Goal: Task Accomplishment & Management: Manage account settings

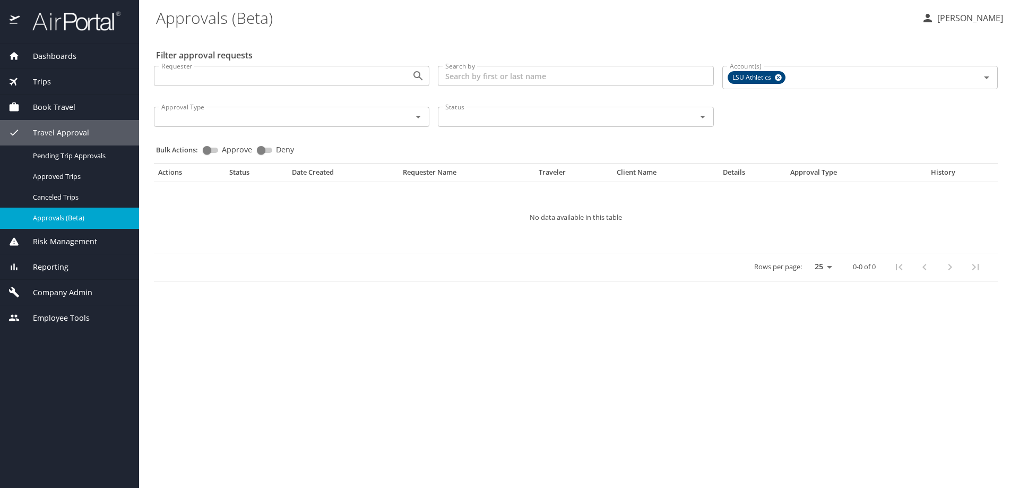
click at [54, 57] on span "Dashboards" at bounding box center [48, 56] width 57 height 12
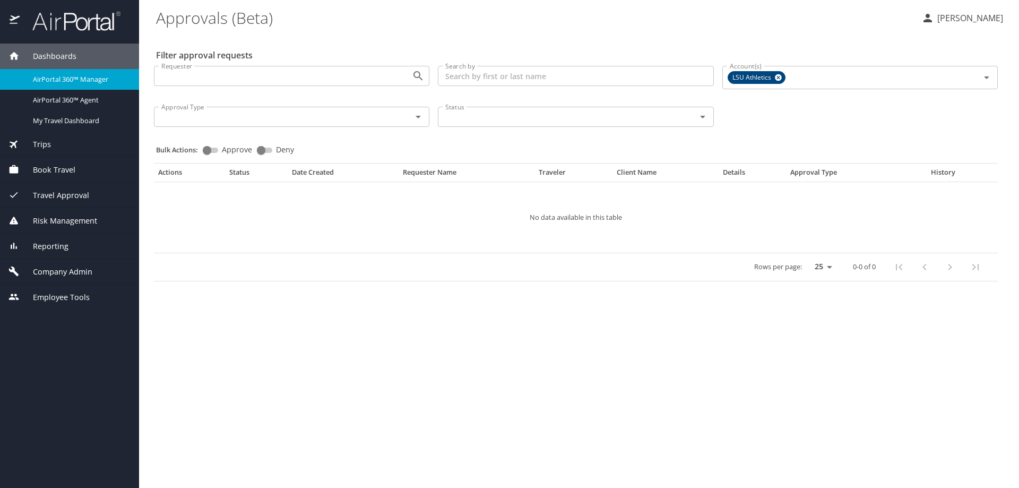
click at [79, 78] on span "AirPortal 360™ Manager" at bounding box center [79, 79] width 93 height 10
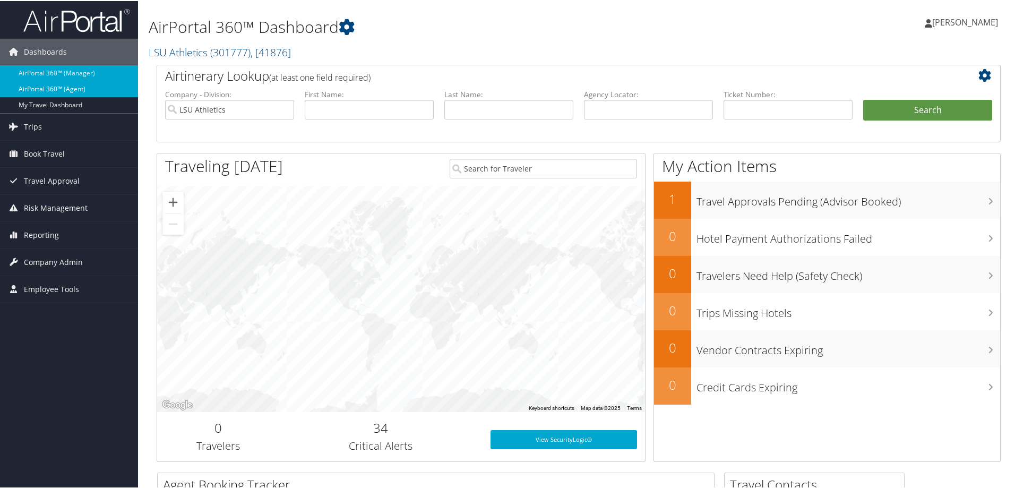
click at [66, 88] on link "AirPortal 360™ (Agent)" at bounding box center [69, 88] width 138 height 16
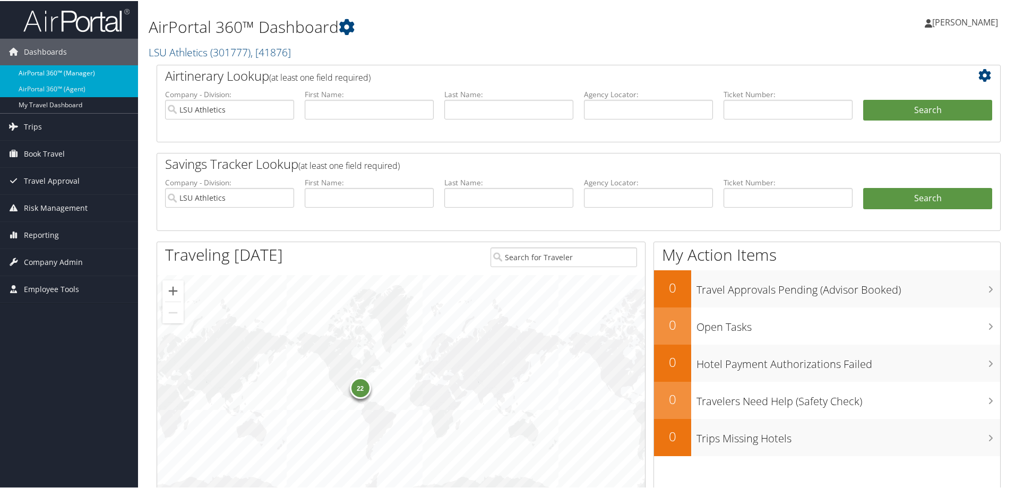
click at [68, 71] on link "AirPortal 360™ (Manager)" at bounding box center [69, 72] width 138 height 16
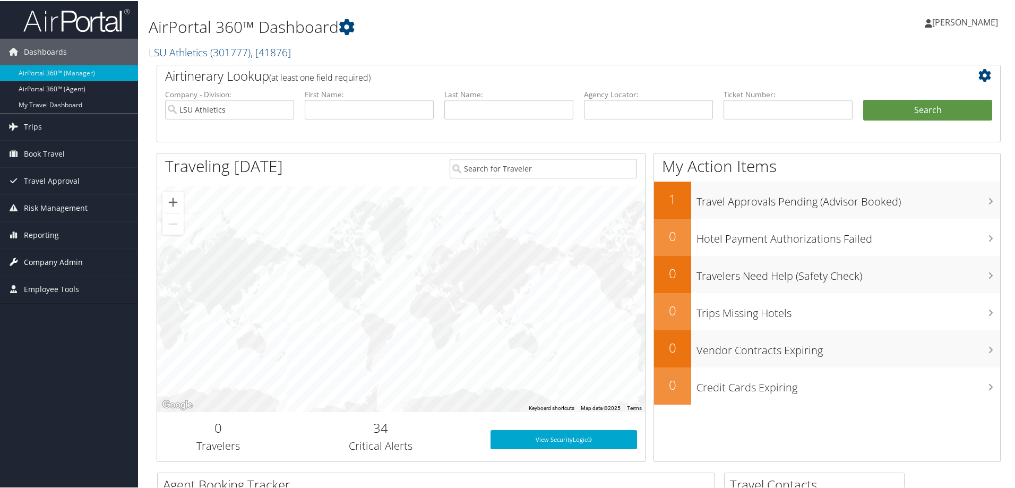
click at [68, 258] on span "Company Admin" at bounding box center [53, 261] width 59 height 27
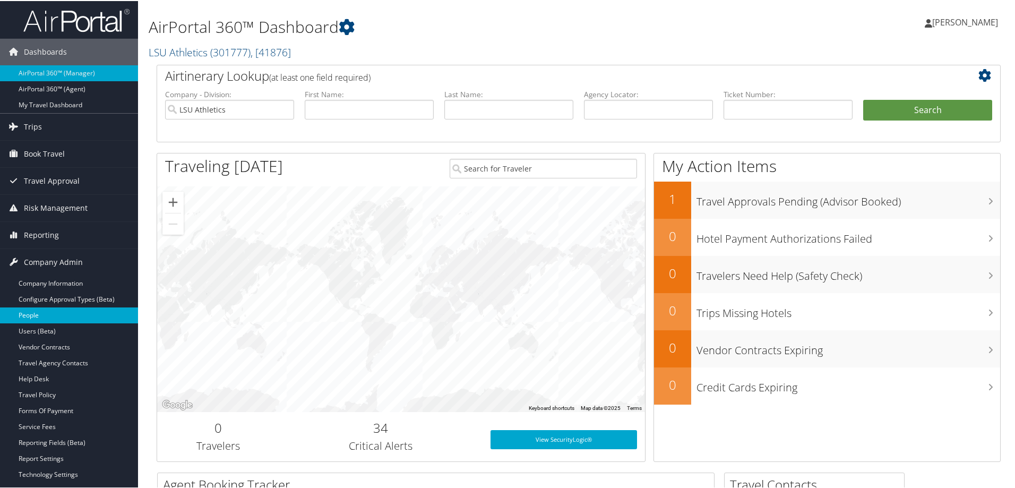
click at [49, 314] on link "People" at bounding box center [69, 314] width 138 height 16
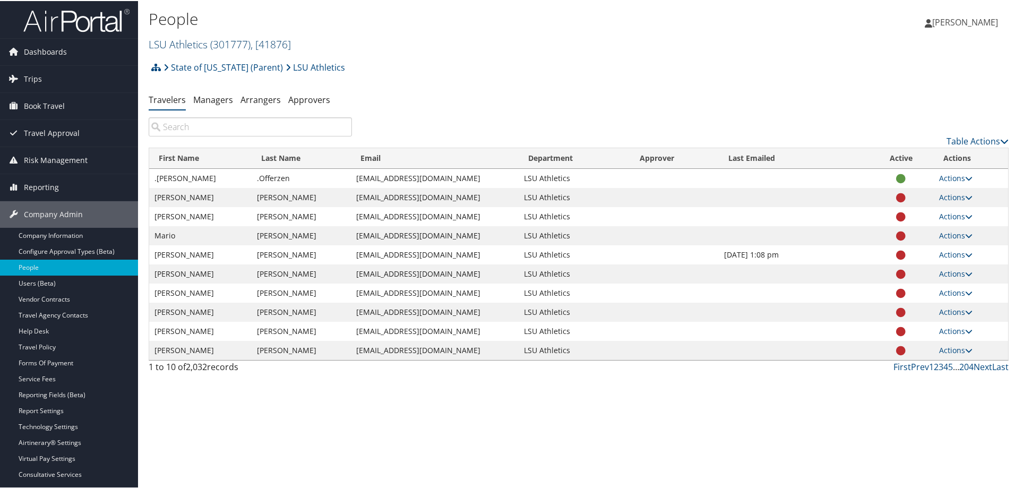
click at [230, 44] on span "( 301777 )" at bounding box center [230, 43] width 40 height 14
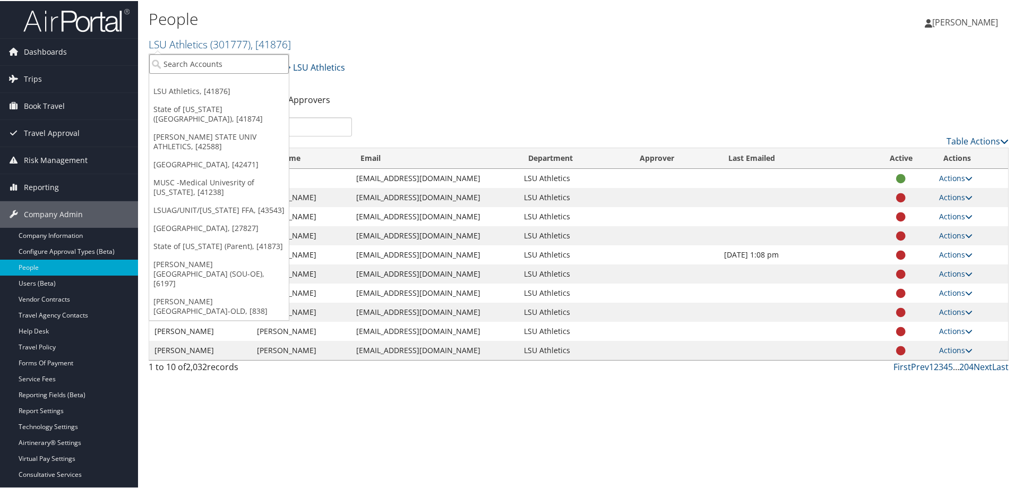
paste input "41874"
type input "41874"
click at [212, 85] on div "State of Louisiana (SOLA) (STATEOFLA), [41874]" at bounding box center [256, 82] width 226 height 10
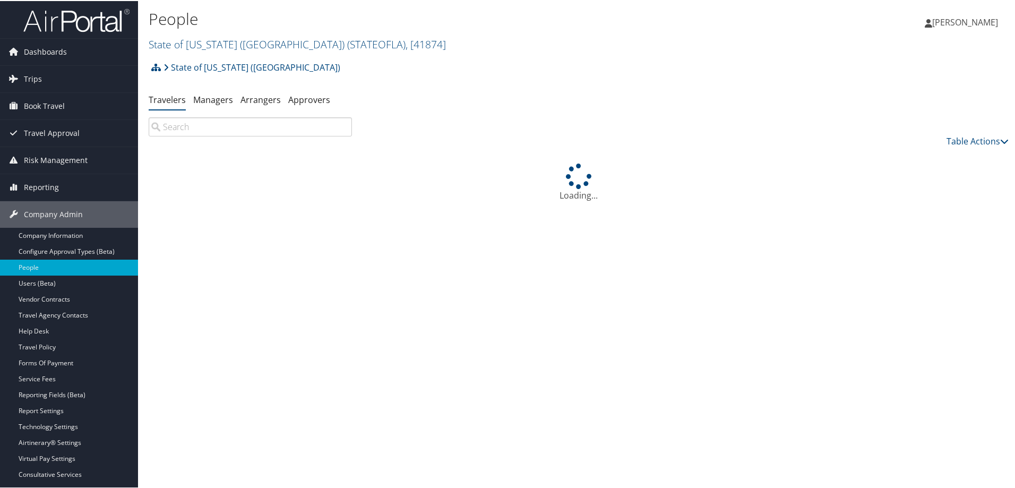
click at [182, 126] on input "search" at bounding box center [250, 125] width 203 height 19
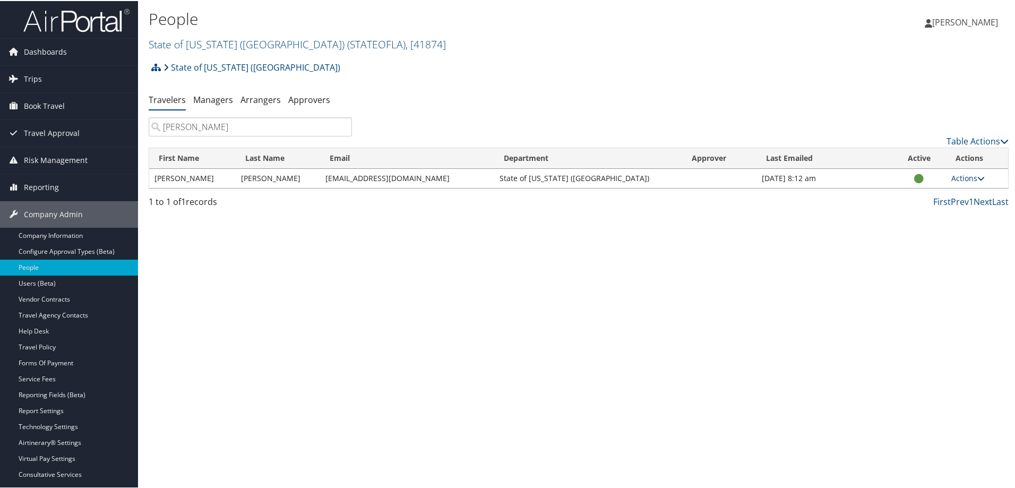
type input "stephen voltz"
click at [977, 176] on icon at bounding box center [980, 177] width 7 height 7
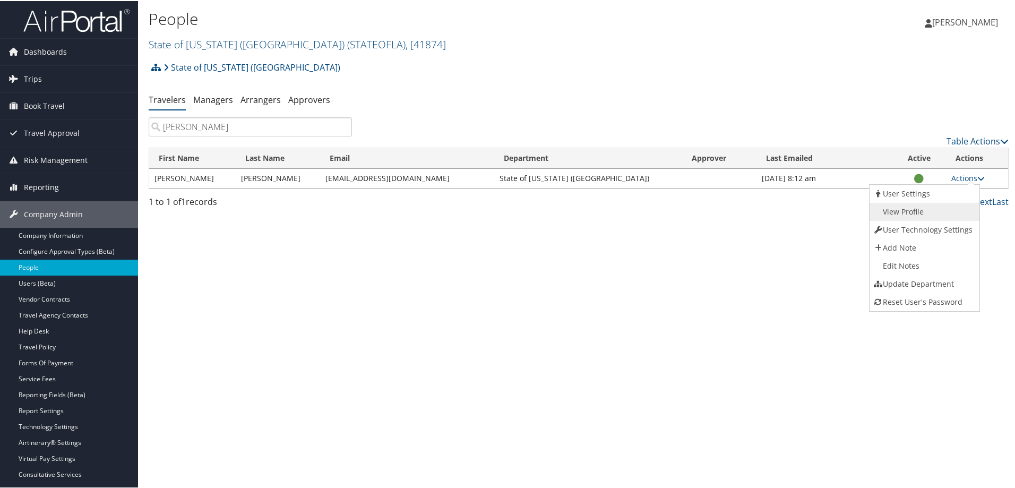
click at [911, 211] on link "View Profile" at bounding box center [923, 211] width 108 height 18
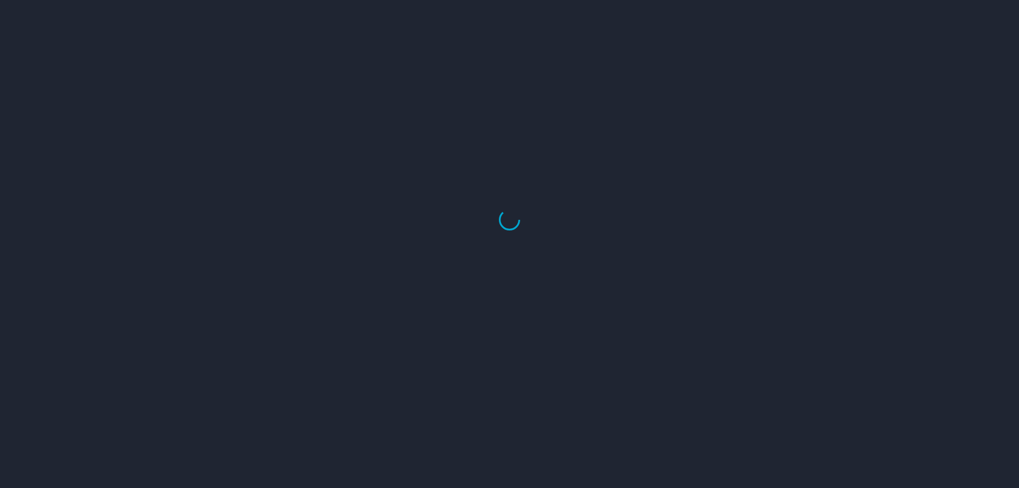
select select "US"
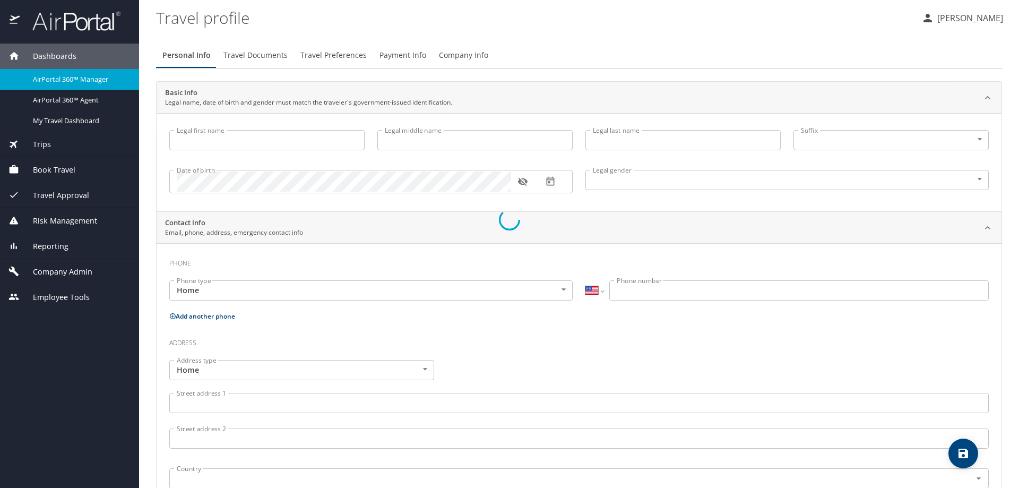
type input "Stephen"
type input "Voltz"
type input "Male"
select select "US"
select select "NL"
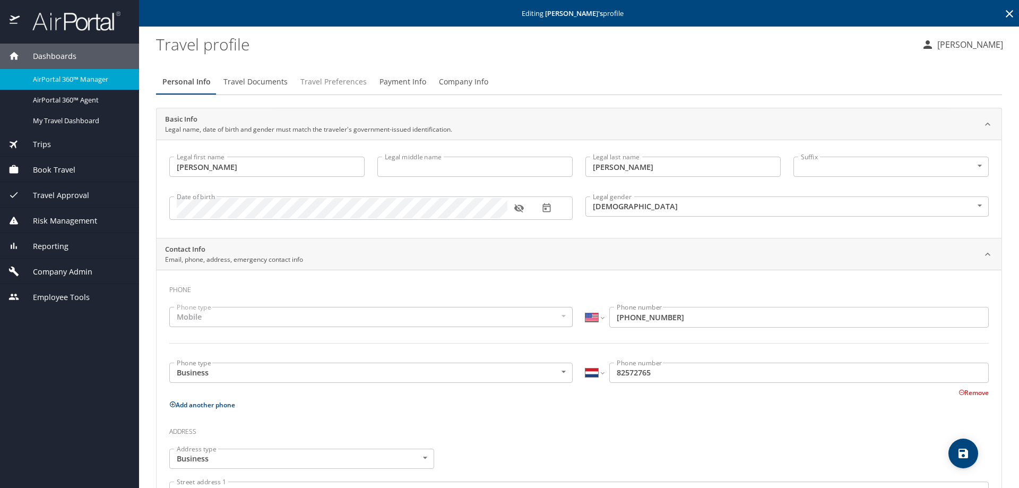
click at [327, 79] on span "Travel Preferences" at bounding box center [333, 81] width 66 height 13
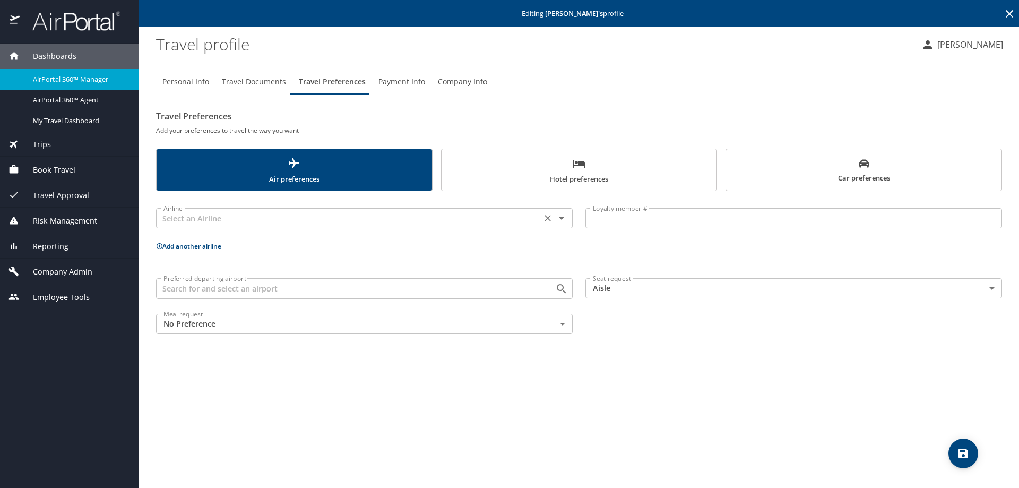
click at [195, 217] on input "text" at bounding box center [348, 218] width 379 height 14
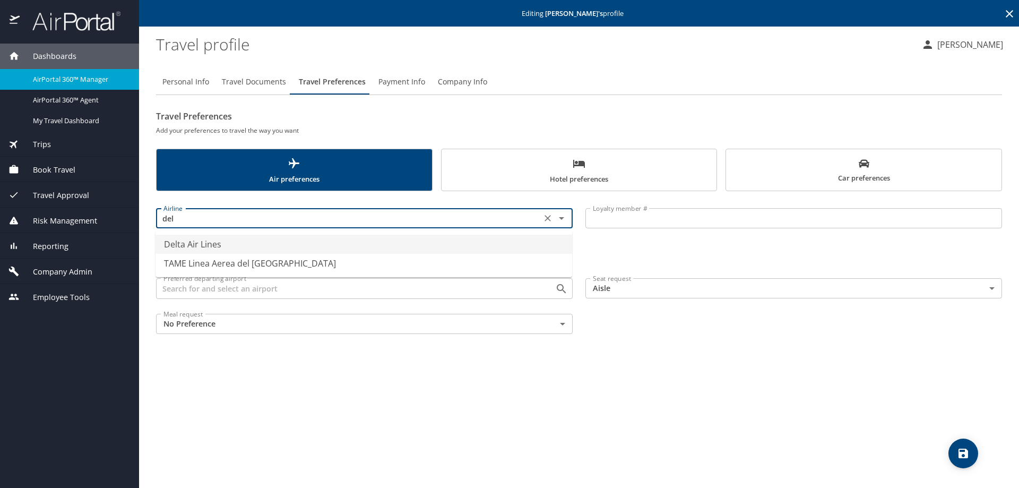
click at [224, 243] on li "Delta Air Lines" at bounding box center [363, 244] width 417 height 19
type input "Delta Air Lines"
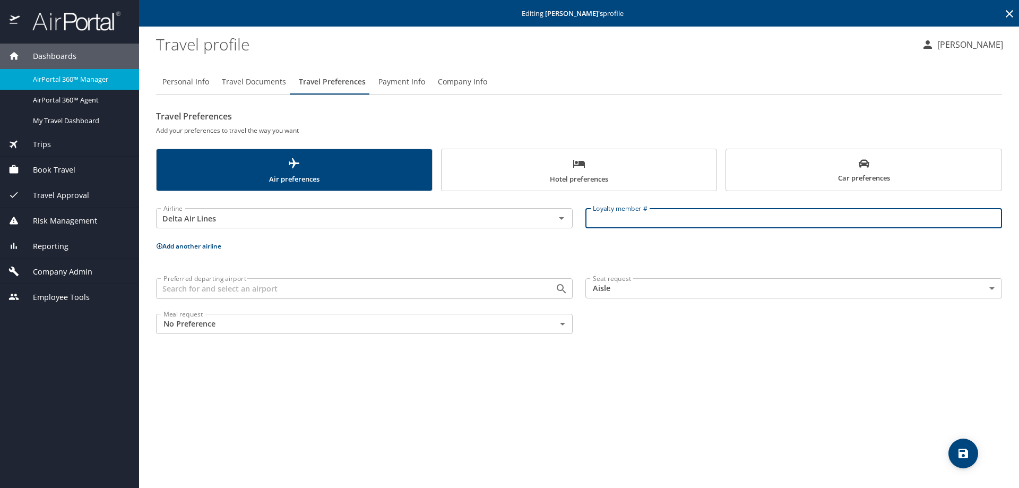
click at [615, 217] on input "Loyalty member #" at bounding box center [793, 218] width 417 height 20
paste input "2040723096"
type input "2040723096"
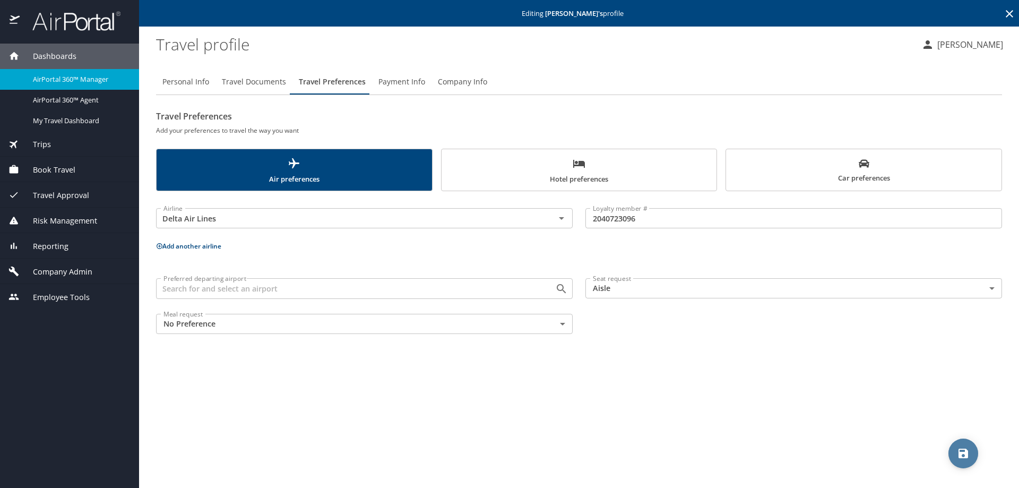
click at [959, 453] on icon "save" at bounding box center [963, 453] width 10 height 10
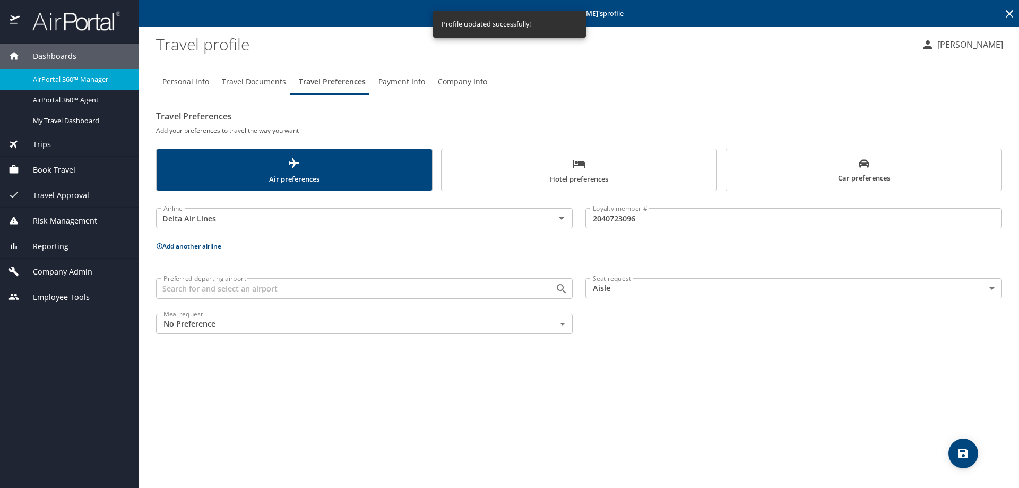
click at [1007, 11] on icon at bounding box center [1009, 13] width 7 height 7
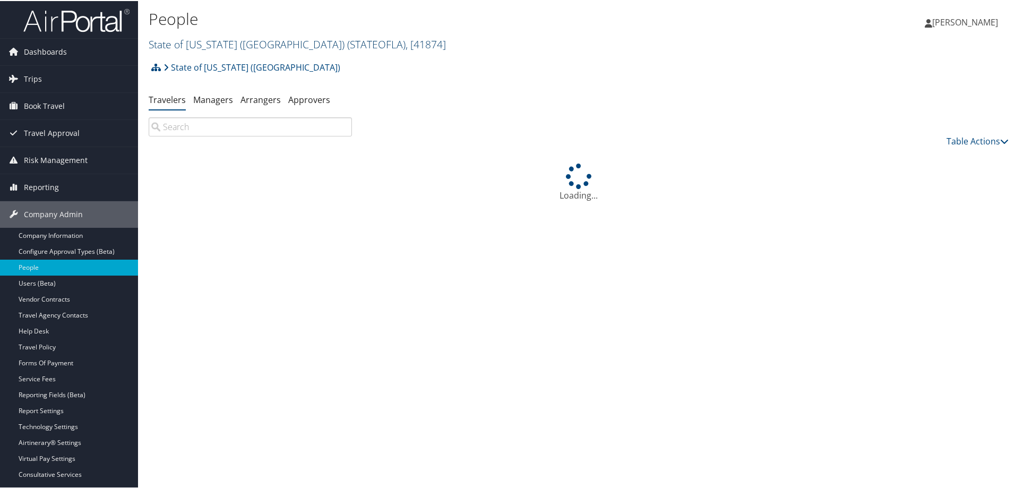
click at [234, 40] on link "State of Louisiana (SOLA) ( STATEOFLA ) , [ 41874 ]" at bounding box center [297, 43] width 297 height 14
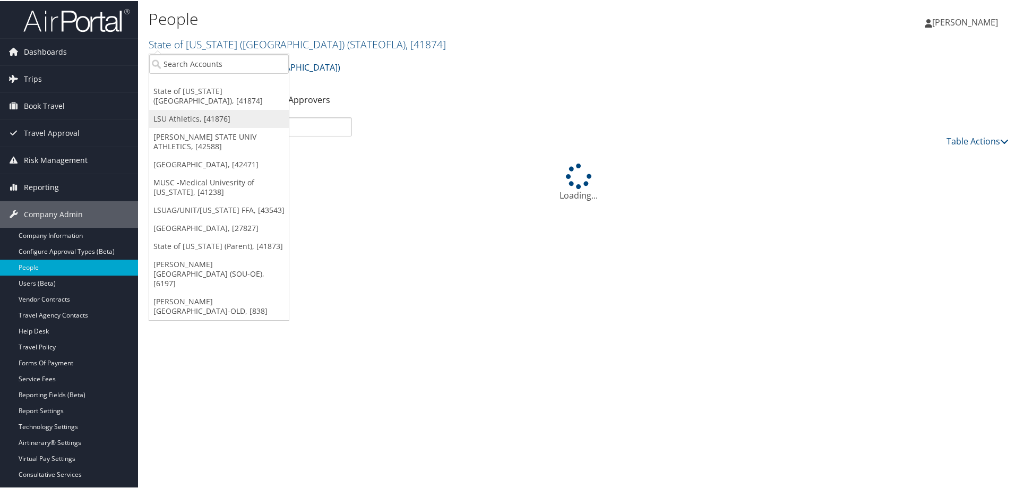
click at [188, 109] on link "LSU Athletics, [41876]" at bounding box center [219, 118] width 140 height 18
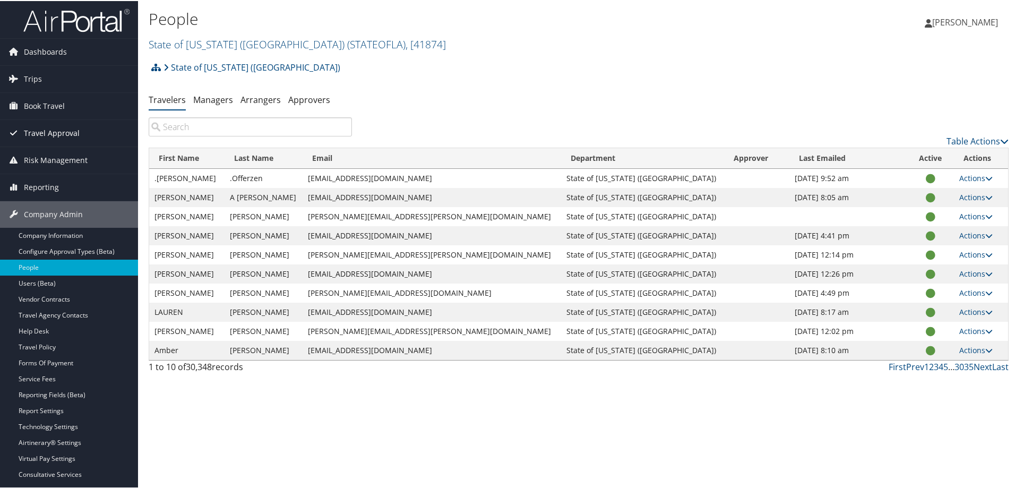
click at [47, 135] on span "Travel Approval" at bounding box center [52, 132] width 56 height 27
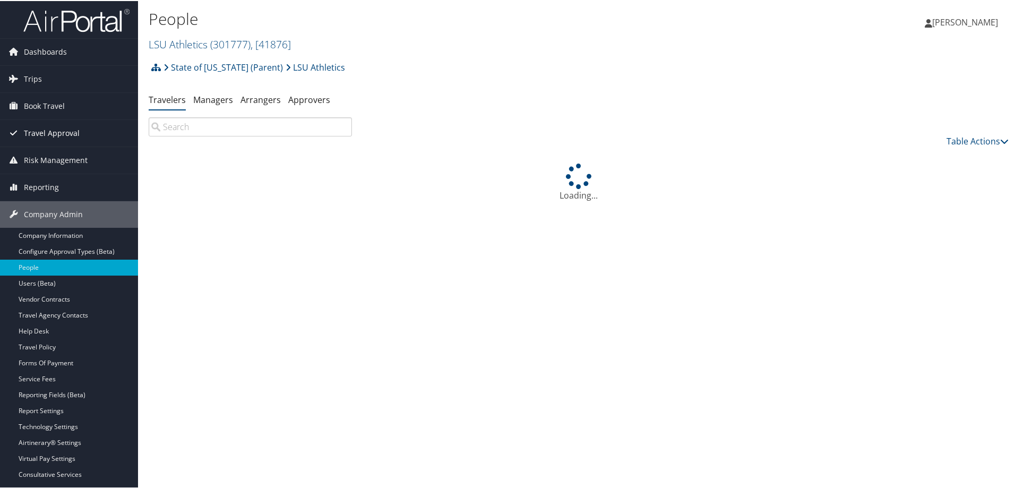
click at [49, 133] on span "Travel Approval" at bounding box center [52, 132] width 56 height 27
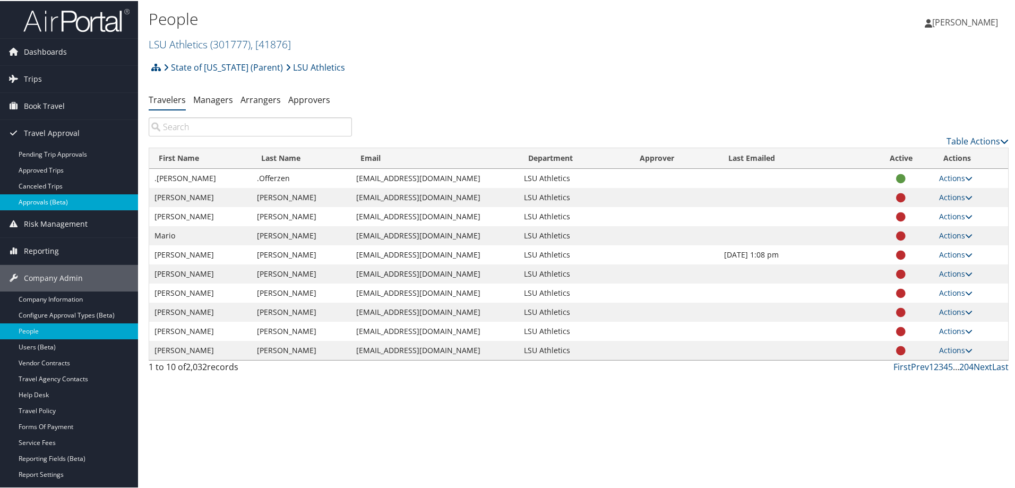
click at [57, 200] on link "Approvals (Beta)" at bounding box center [69, 201] width 138 height 16
